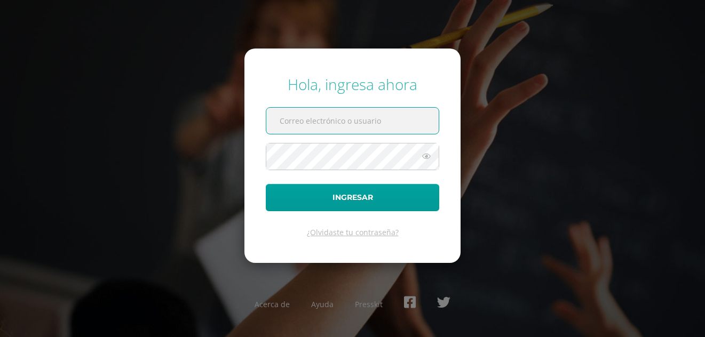
click at [338, 123] on input "text" at bounding box center [352, 121] width 172 height 26
type input "100448"
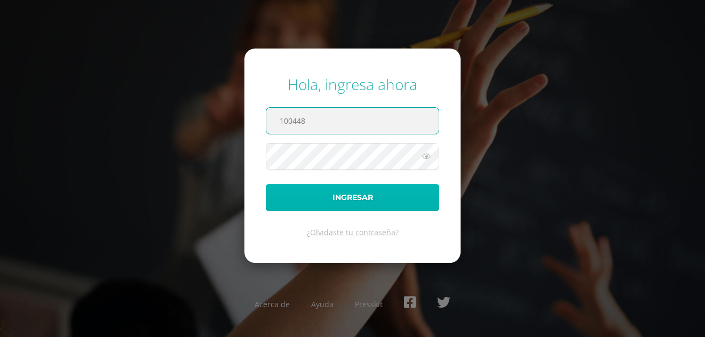
click at [368, 194] on button "Ingresar" at bounding box center [353, 197] width 174 height 27
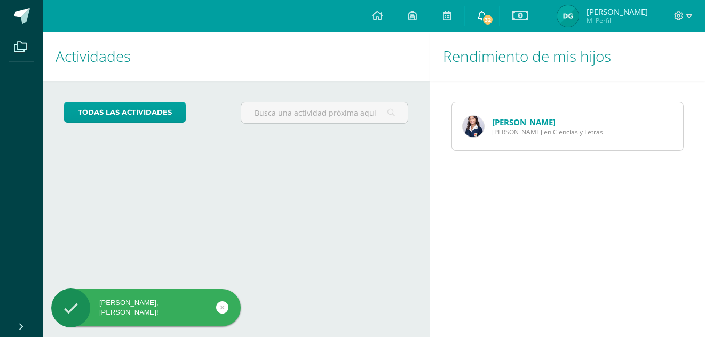
click at [492, 18] on span "32" at bounding box center [488, 20] width 12 height 12
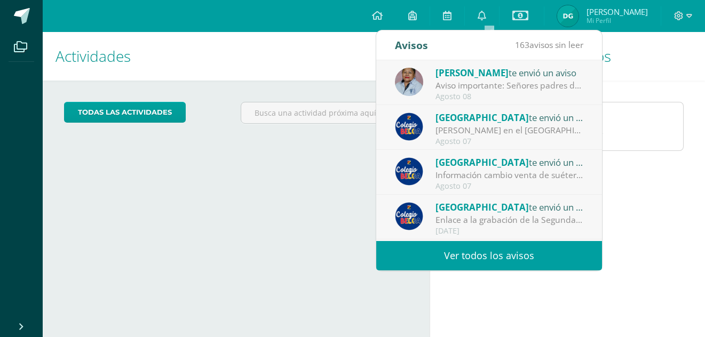
click at [496, 256] on link "Ver todos los avisos" at bounding box center [489, 255] width 226 height 29
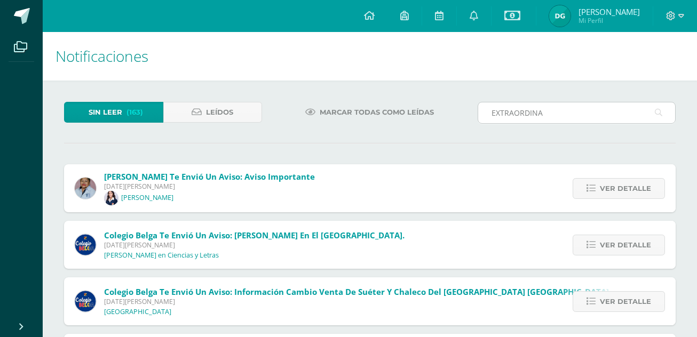
click at [661, 113] on icon at bounding box center [658, 113] width 7 height 22
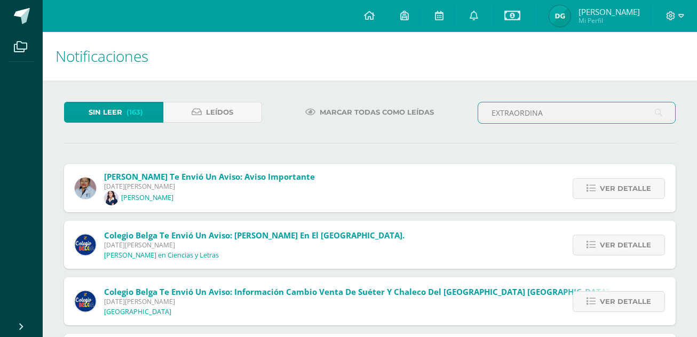
drag, startPoint x: 572, startPoint y: 112, endPoint x: 434, endPoint y: 113, distance: 137.8
click at [434, 113] on div "Sin leer (163) Leídos Marcar todas como leídas EXTRAORDINA" at bounding box center [370, 117] width 620 height 31
type input "CUOTA"
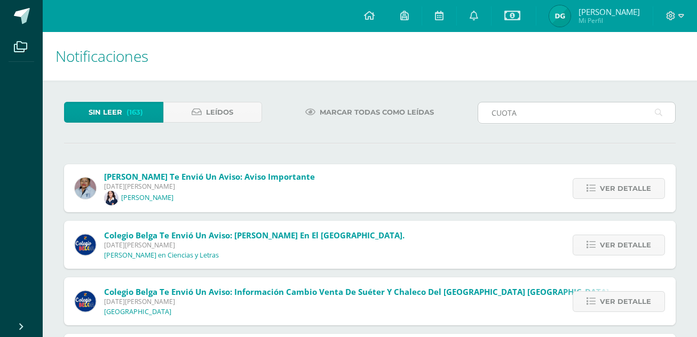
click at [657, 117] on icon at bounding box center [658, 113] width 7 height 22
click at [658, 112] on icon at bounding box center [658, 113] width 7 height 22
click at [214, 111] on span "Leídos" at bounding box center [219, 113] width 27 height 20
click at [112, 114] on span "Sin leer" at bounding box center [106, 113] width 34 height 20
click at [207, 111] on span "Leídos" at bounding box center [219, 113] width 27 height 20
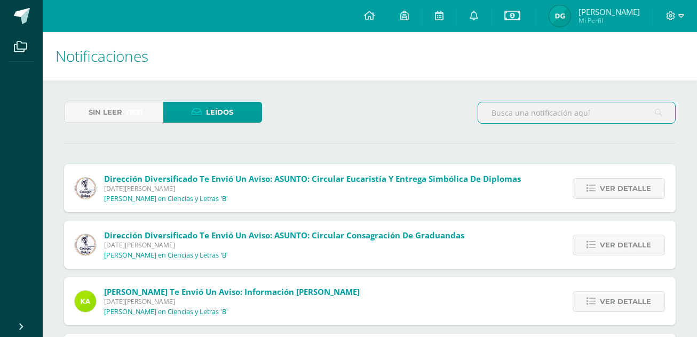
click at [552, 110] on input "text" at bounding box center [576, 113] width 197 height 21
type input "EXTRAORDINARIA"
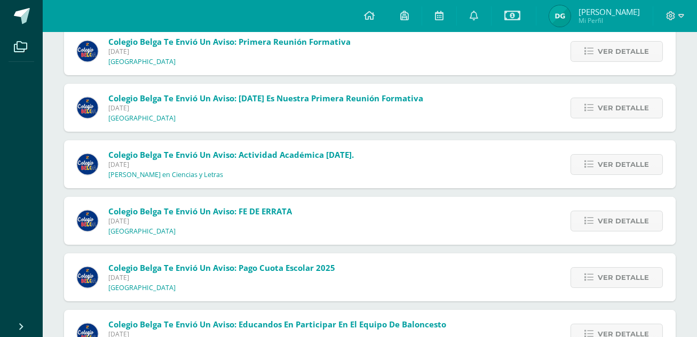
scroll to position [1082, 0]
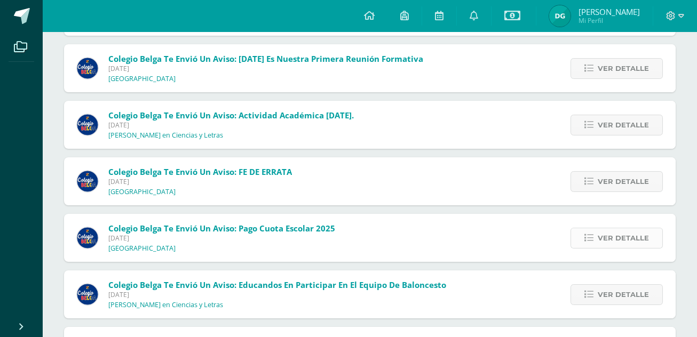
click at [617, 239] on span "Ver detalle" at bounding box center [623, 239] width 51 height 20
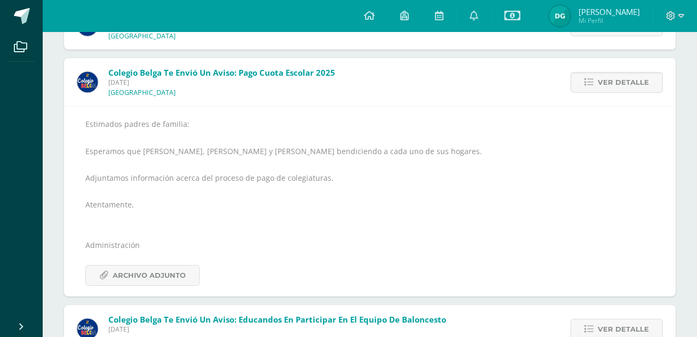
scroll to position [1243, 0]
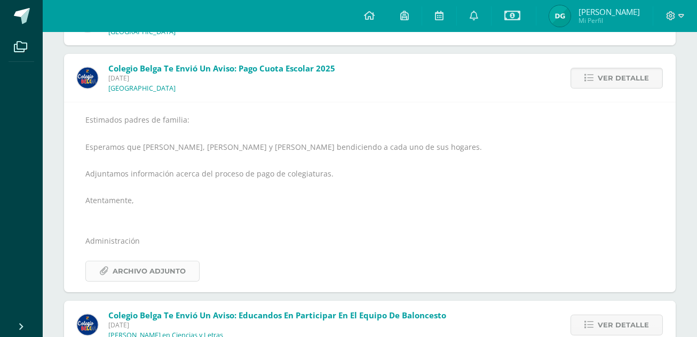
click at [153, 271] on span "Archivo Adjunto" at bounding box center [149, 272] width 73 height 20
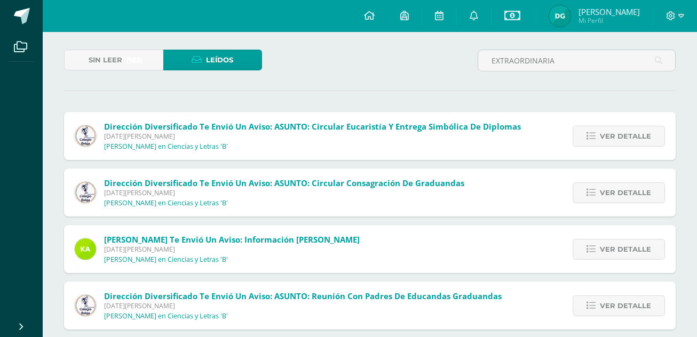
scroll to position [0, 0]
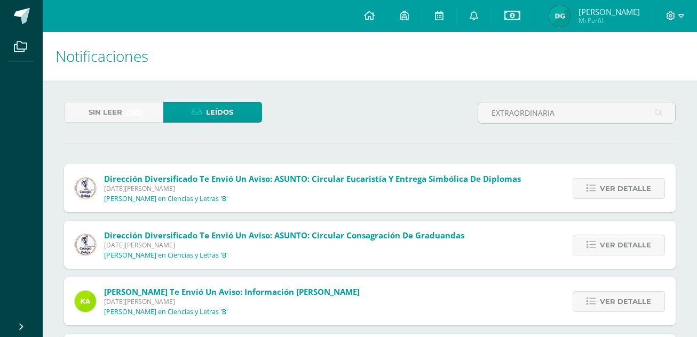
click at [213, 117] on span "Leídos" at bounding box center [219, 113] width 27 height 20
click at [121, 112] on span "Sin leer" at bounding box center [106, 113] width 34 height 20
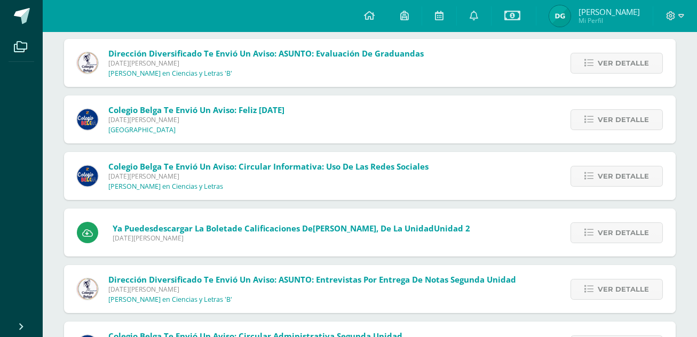
scroll to position [1311, 0]
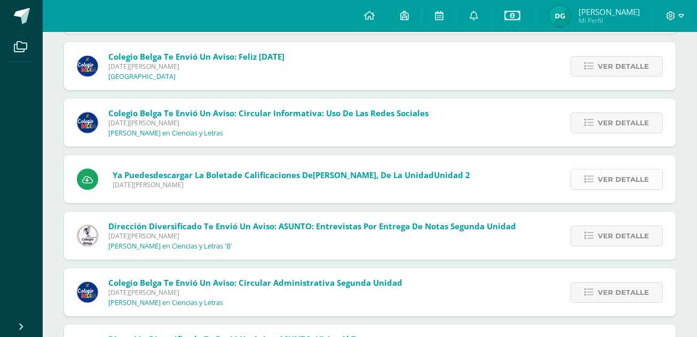
click at [631, 180] on span "Ver detalle" at bounding box center [623, 180] width 51 height 20
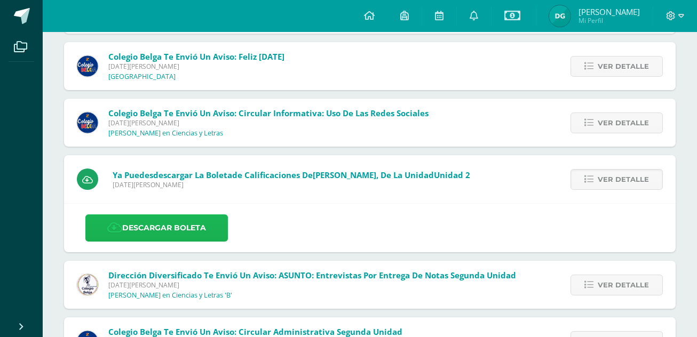
click at [170, 226] on link "Descargar boleta" at bounding box center [156, 228] width 143 height 27
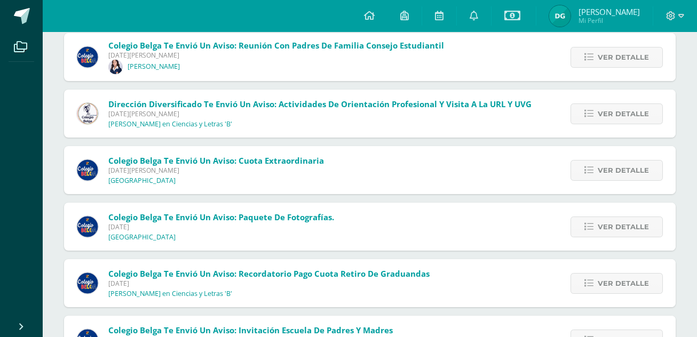
scroll to position [2898, 0]
click at [605, 169] on span "Ver detalle" at bounding box center [623, 170] width 51 height 20
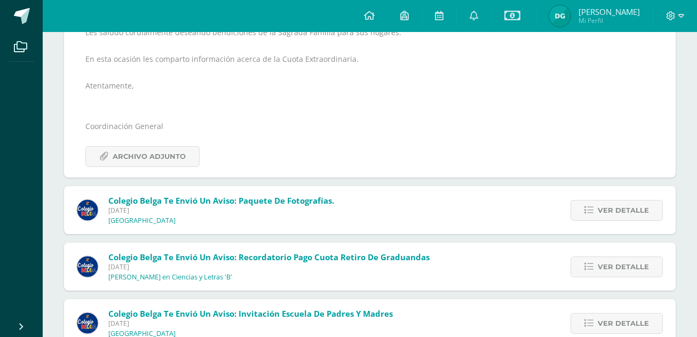
scroll to position [3006, 0]
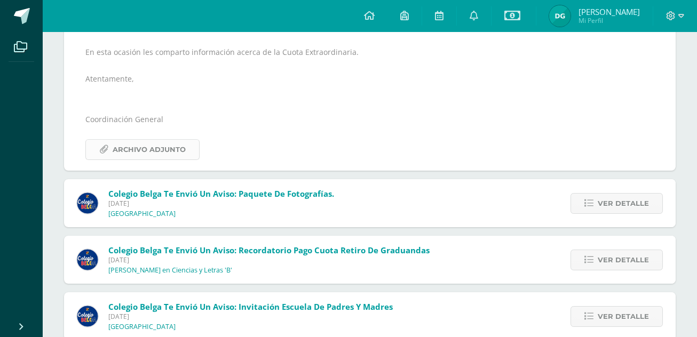
click at [137, 152] on span "Archivo Adjunto" at bounding box center [149, 150] width 73 height 20
